Goal: Information Seeking & Learning: Learn about a topic

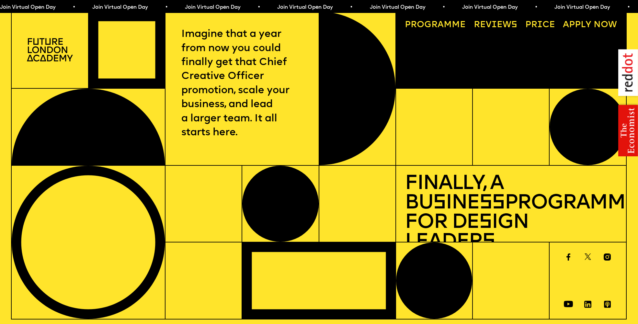
click at [495, 25] on link "Reviews" at bounding box center [495, 24] width 52 height 17
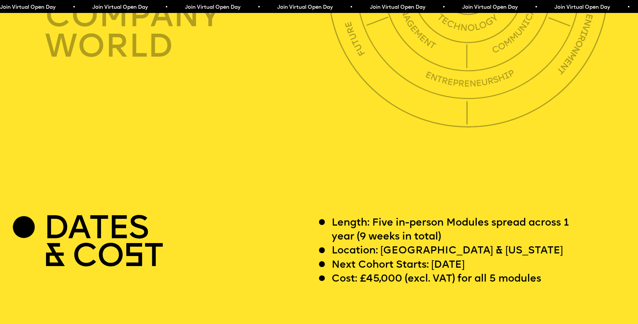
scroll to position [2567, 0]
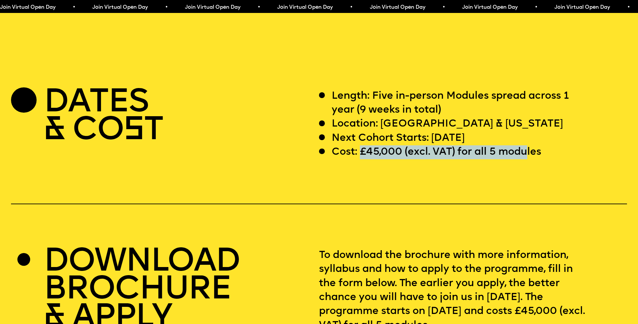
drag, startPoint x: 360, startPoint y: 175, endPoint x: 521, endPoint y: 177, distance: 160.4
click at [524, 159] on p "Cost: £45,000 (excl. VAT) for all 5 modules" at bounding box center [437, 152] width 210 height 14
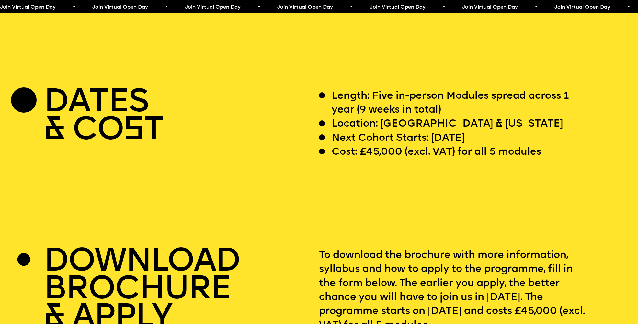
click at [372, 189] on div "DATES & CO S T Length: Five in-person Modules spread across 1 year (9 weeks in …" at bounding box center [319, 232] width 638 height 286
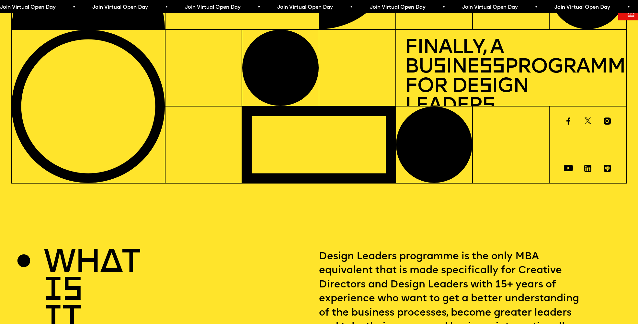
scroll to position [0, 0]
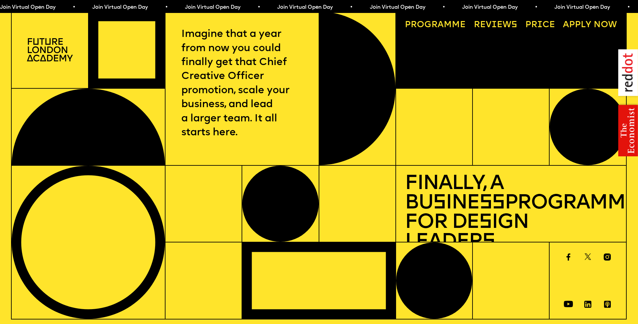
click at [440, 24] on span "a" at bounding box center [441, 25] width 6 height 9
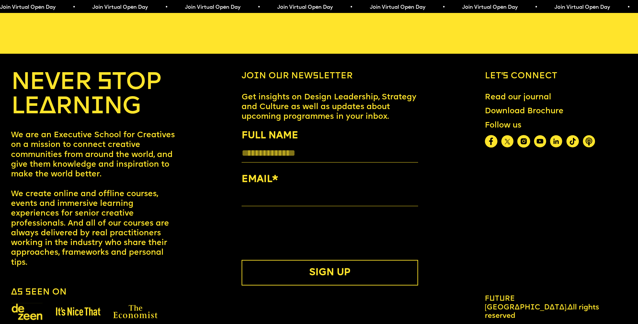
scroll to position [3550, 0]
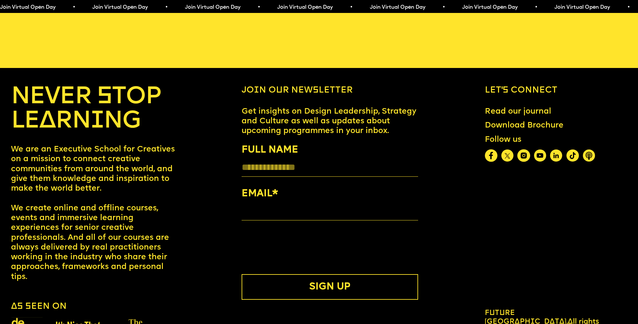
click at [530, 121] on link "Read our journal" at bounding box center [517, 112] width 75 height 18
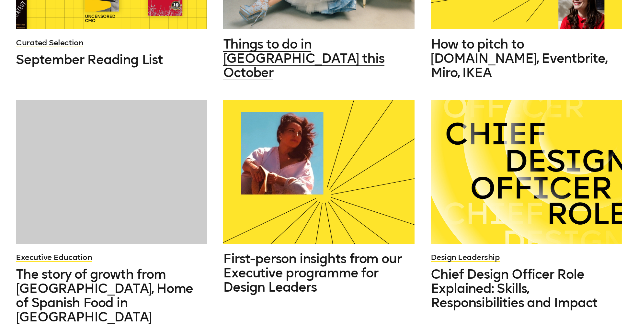
scroll to position [324, 0]
